Goal: Task Accomplishment & Management: Use online tool/utility

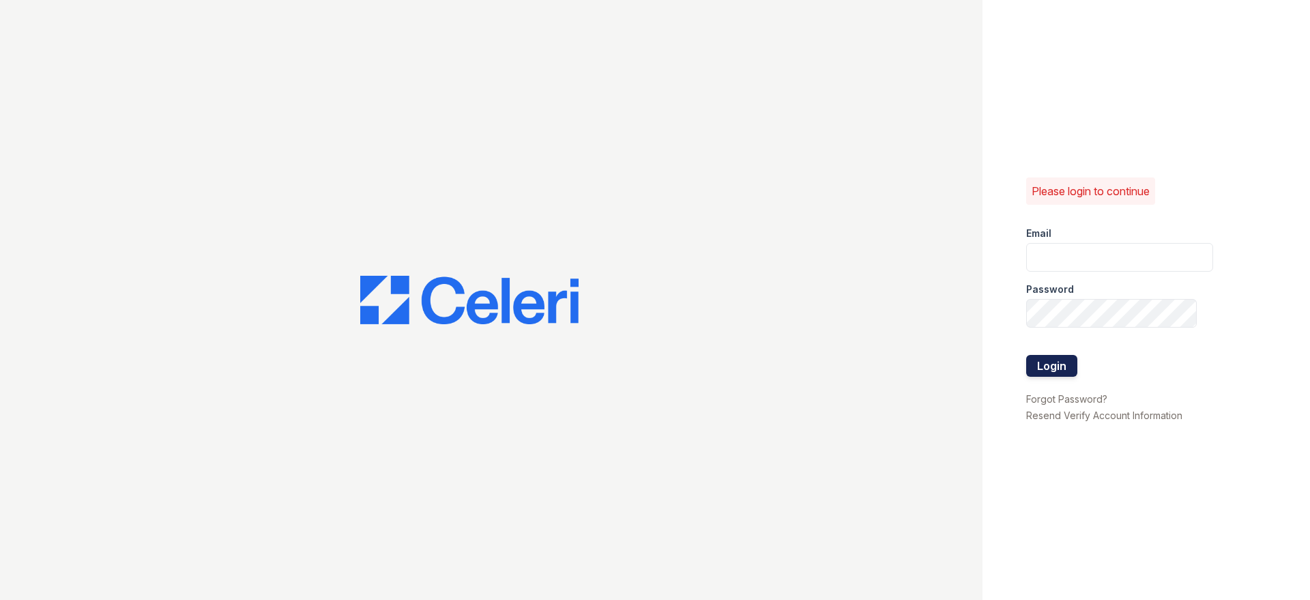
type input "wray.am@cafmanagement.com"
click at [1044, 364] on button "Login" at bounding box center [1051, 366] width 51 height 22
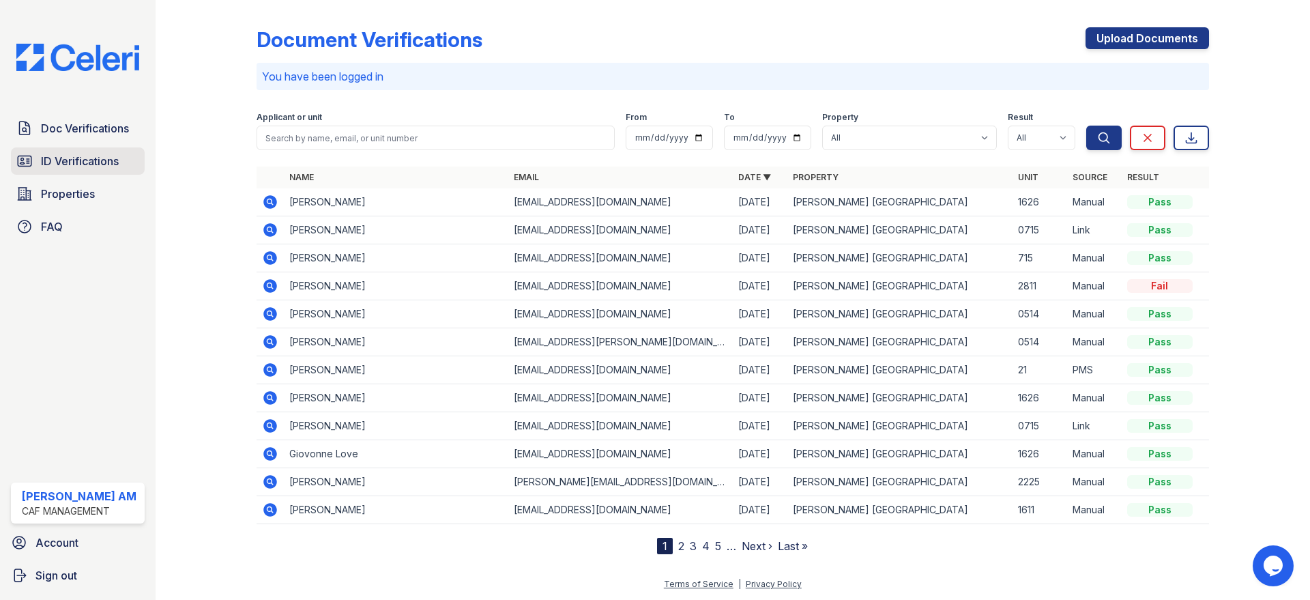
click at [96, 159] on span "ID Verifications" at bounding box center [80, 161] width 78 height 16
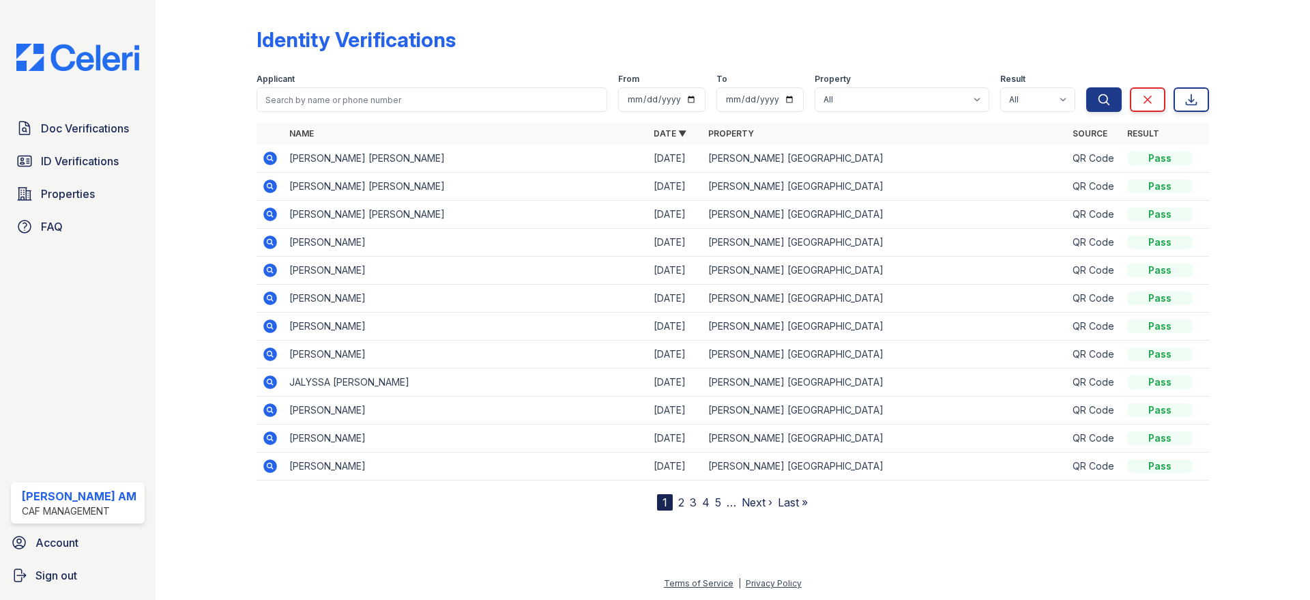
click at [680, 499] on link "2" at bounding box center [681, 502] width 6 height 14
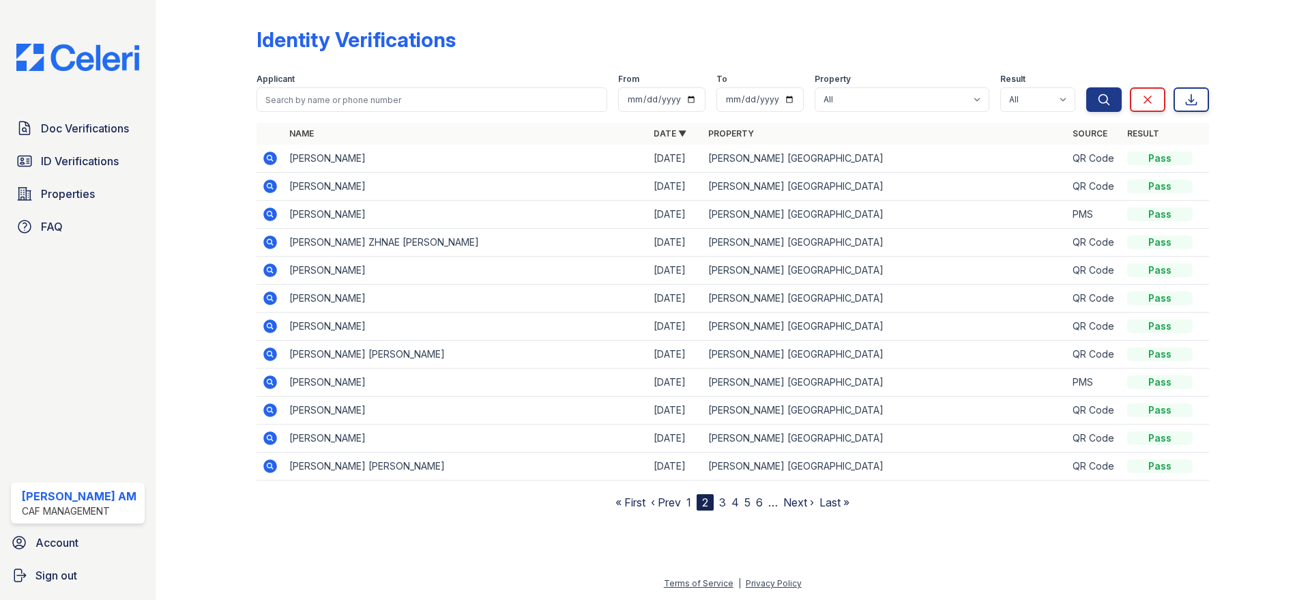
click at [722, 500] on link "3" at bounding box center [722, 502] width 7 height 14
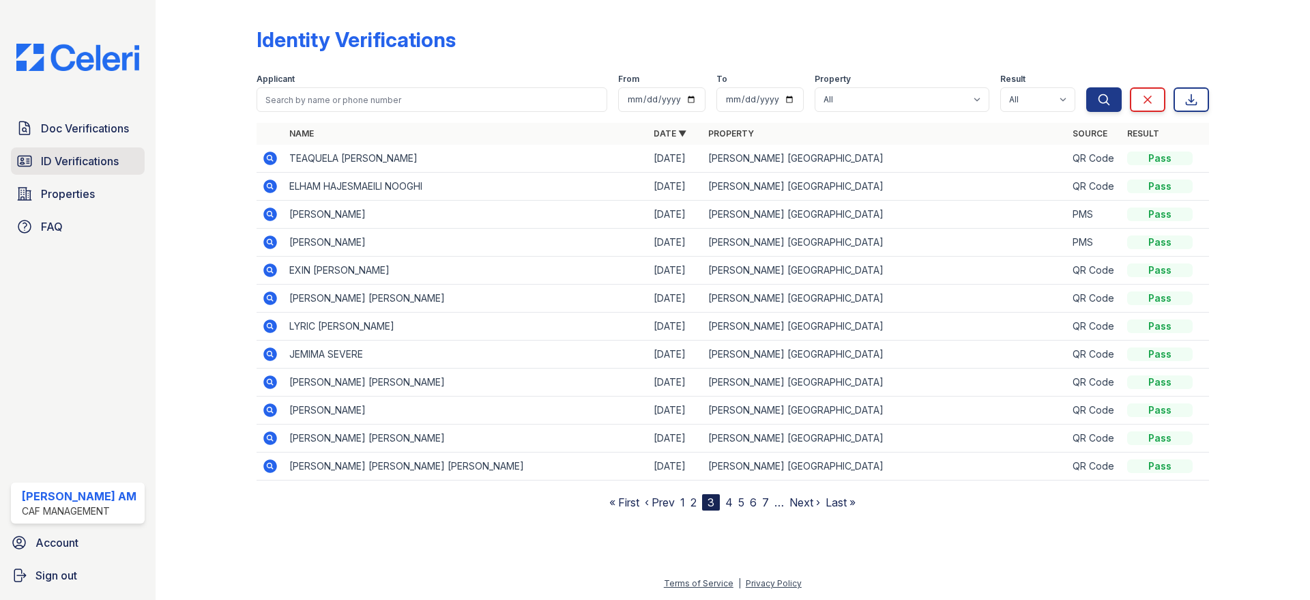
click at [98, 171] on link "ID Verifications" at bounding box center [78, 160] width 134 height 27
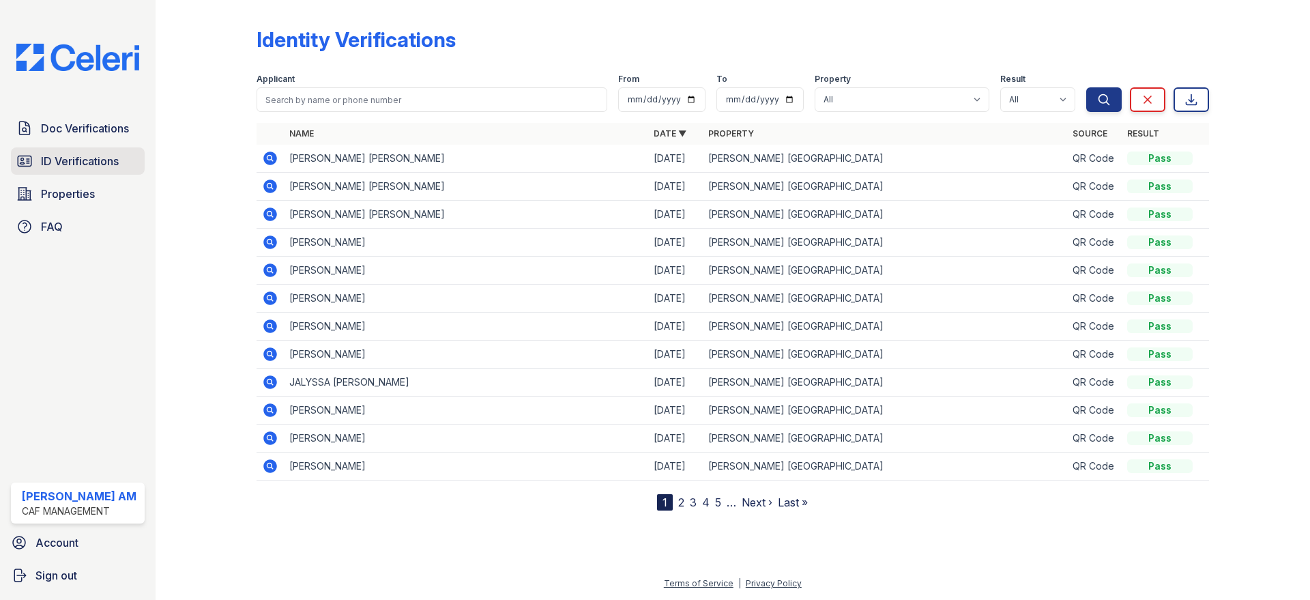
click at [80, 154] on span "ID Verifications" at bounding box center [80, 161] width 78 height 16
click at [67, 203] on link "Properties" at bounding box center [78, 193] width 134 height 27
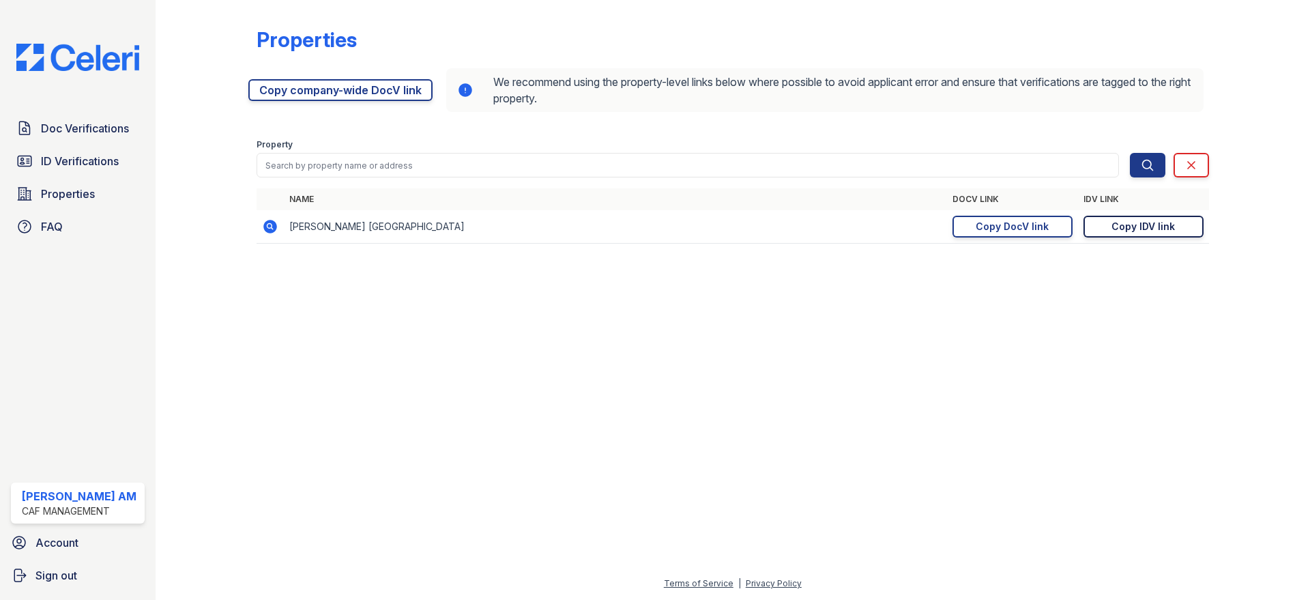
click at [1147, 222] on div "Copy IDV link" at bounding box center [1142, 227] width 63 height 14
